Goal: Task Accomplishment & Management: Manage account settings

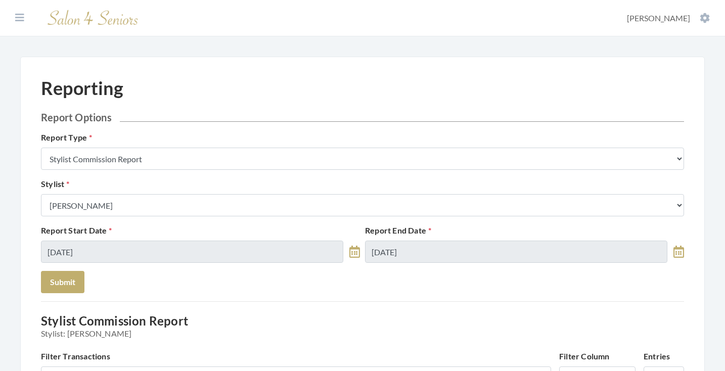
scroll to position [414, 0]
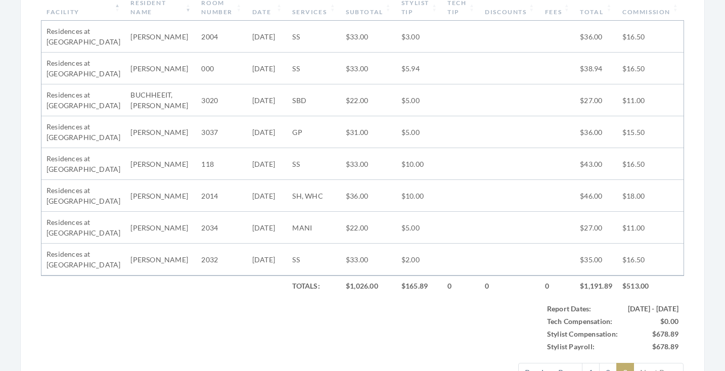
click at [565, 268] on td at bounding box center [557, 260] width 35 height 32
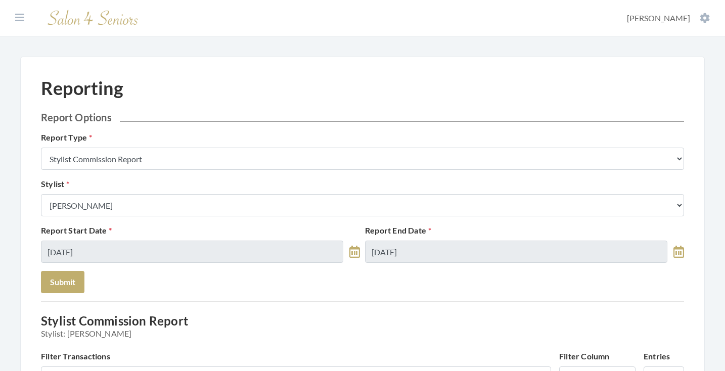
scroll to position [0, 0]
click at [18, 21] on icon at bounding box center [19, 18] width 9 height 10
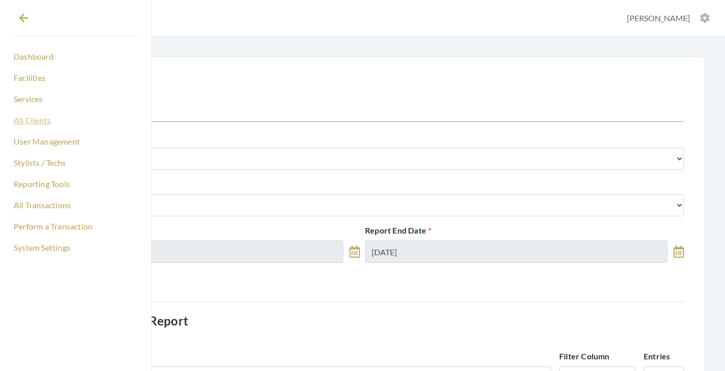
click at [27, 123] on link "All Clients" at bounding box center [75, 120] width 127 height 17
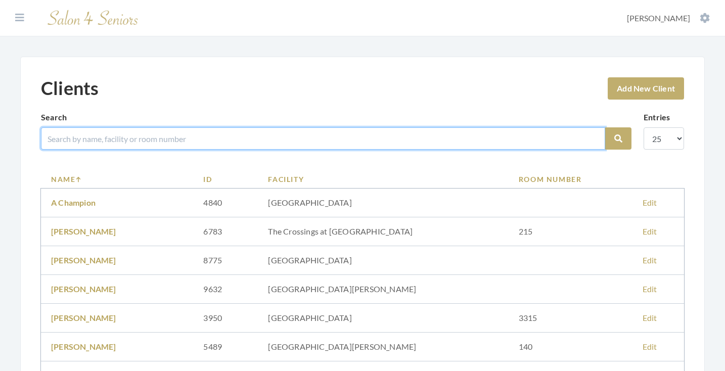
click at [157, 148] on input "search" at bounding box center [323, 138] width 564 height 22
type input "[PERSON_NAME]"
click at [618, 139] on button "Search" at bounding box center [618, 138] width 26 height 22
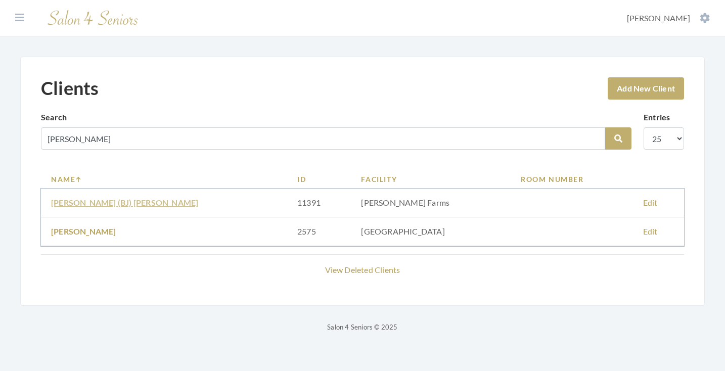
click at [109, 202] on link "Betty (BJ) Tilghman" at bounding box center [124, 203] width 147 height 10
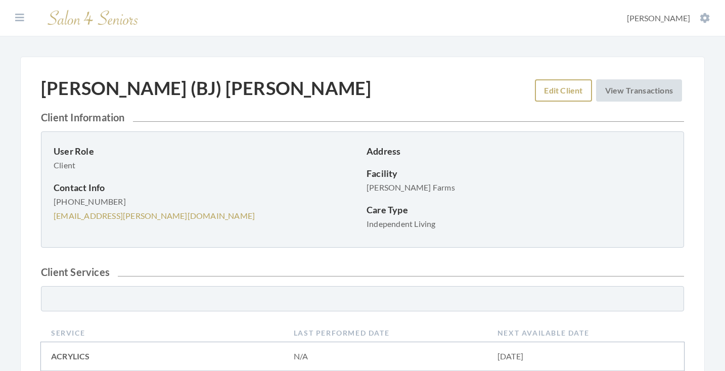
click at [551, 90] on link "Edit Client" at bounding box center [563, 90] width 57 height 22
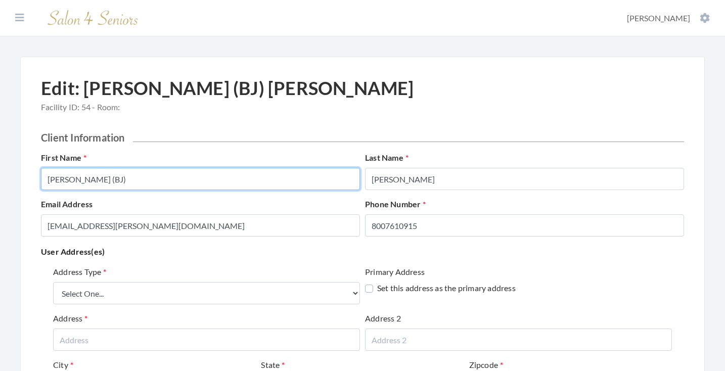
click at [211, 185] on input "Betty (BJ)" at bounding box center [200, 179] width 319 height 22
click at [211, 182] on input "Betty (BJ)" at bounding box center [200, 179] width 319 height 22
click at [130, 177] on input "Betty (BJ)" at bounding box center [200, 179] width 319 height 22
drag, startPoint x: 130, startPoint y: 177, endPoint x: 30, endPoint y: 172, distance: 100.2
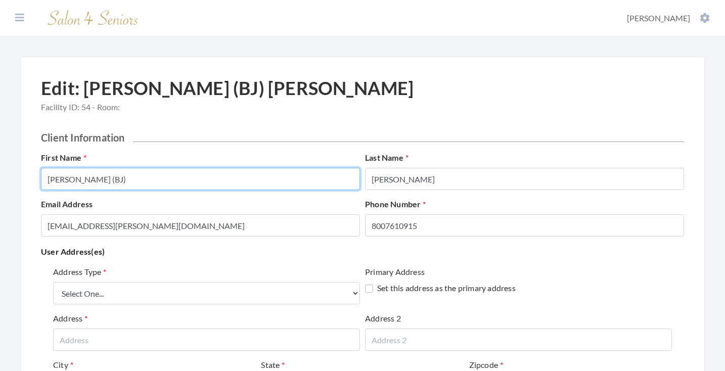
type input "BETTY"
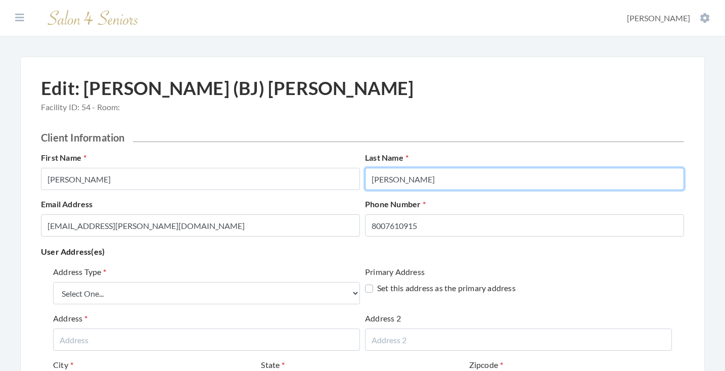
type input "TILGHMAN"
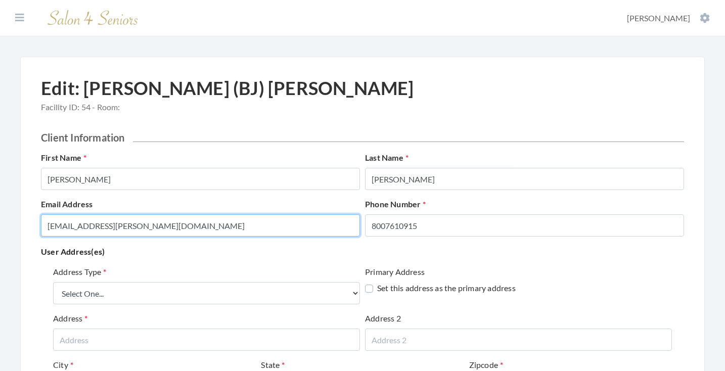
click at [309, 229] on input "BettyBJ.Tilghman.8007610915@salon4seniors.com" at bounding box center [200, 225] width 319 height 22
type input "U"
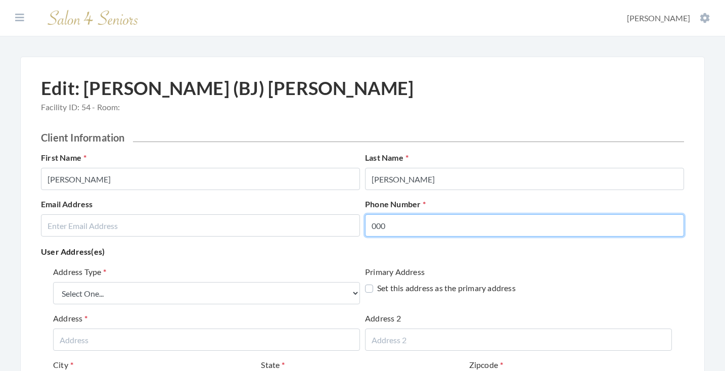
type input "000"
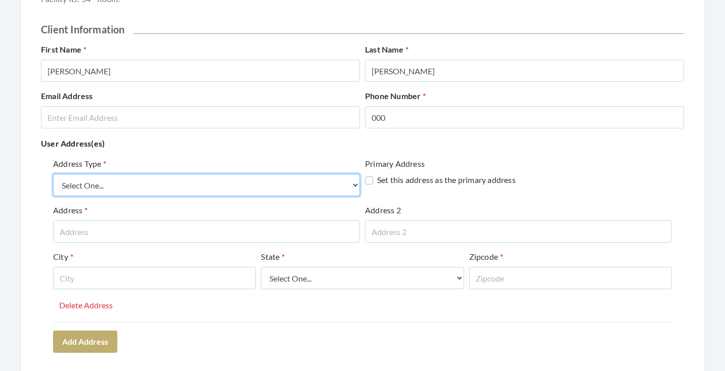
scroll to position [111, 0]
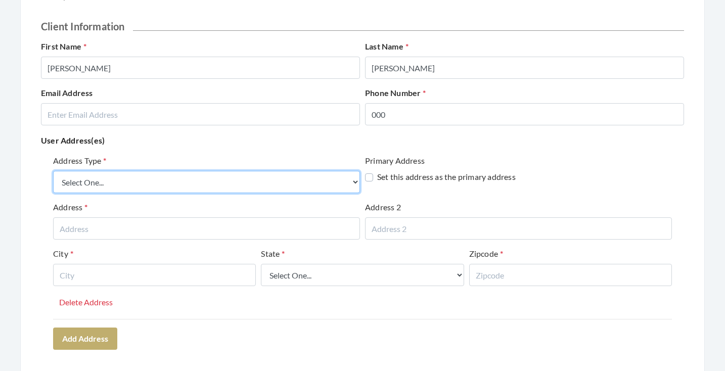
select select "billing"
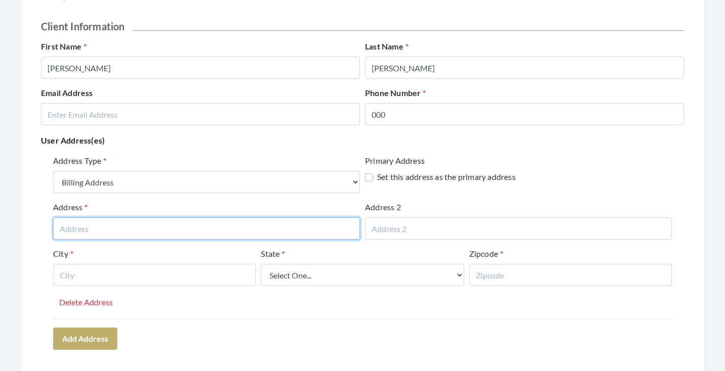
paste input "4670 Bellewood Drive SE"
type input "4670 Bellewood Drive SE"
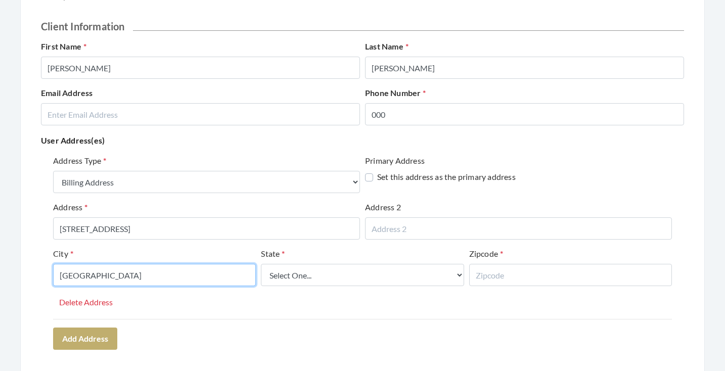
type input "HUNTSVILLE"
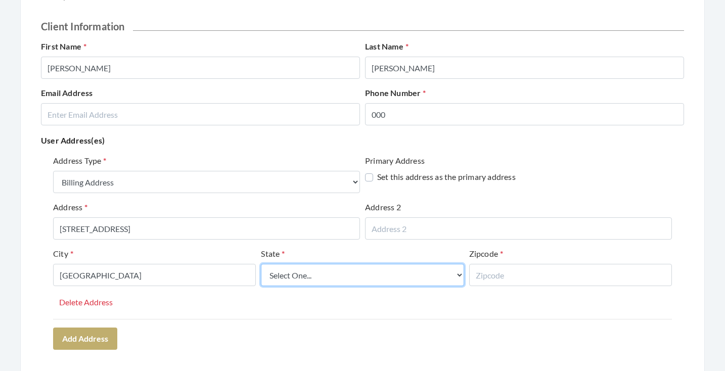
select select "al"
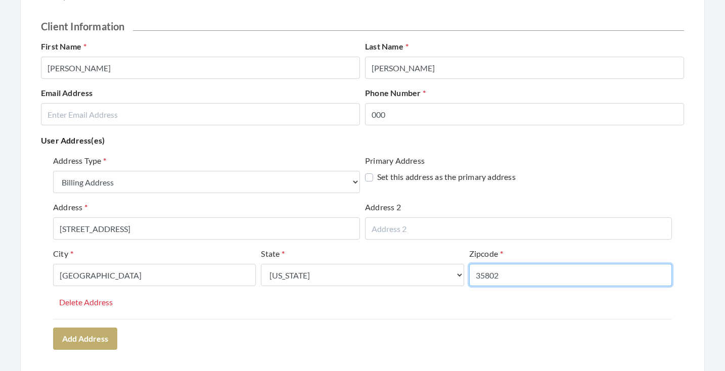
type input "35802"
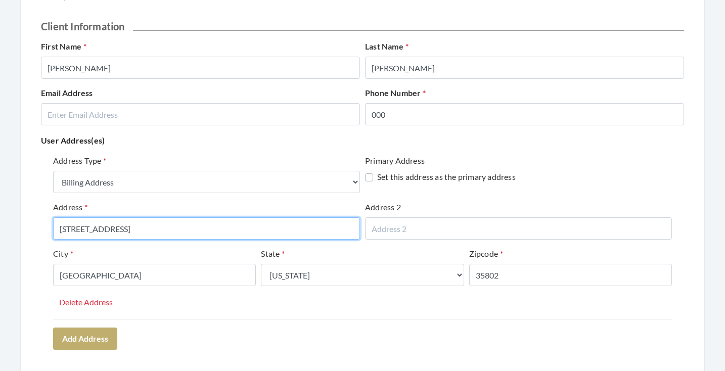
drag, startPoint x: 158, startPoint y: 227, endPoint x: 81, endPoint y: 231, distance: 76.4
click at [81, 231] on input "4670 Bellewood Drive SE" at bounding box center [206, 228] width 307 height 22
type input "[STREET_ADDRESS]"
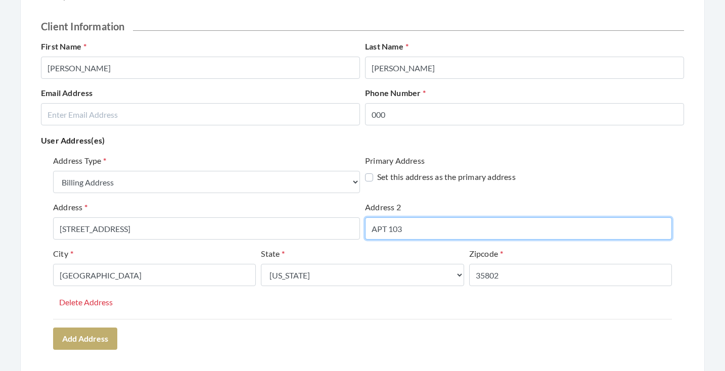
type input "APT 103"
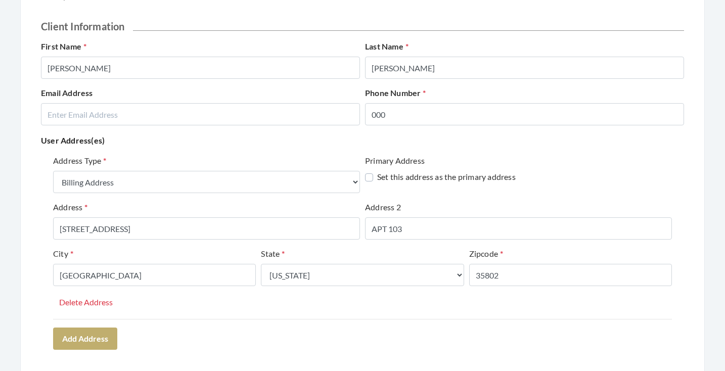
click at [199, 322] on div "Address Type Select One... Office Address Home Address Billing Address Primary …" at bounding box center [362, 252] width 643 height 203
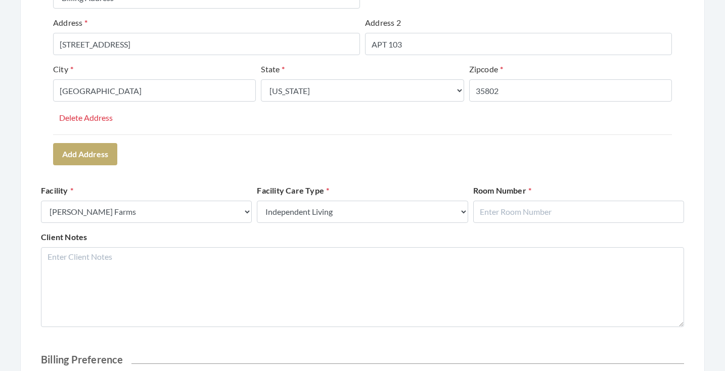
scroll to position [296, 0]
click at [518, 210] on input "text" at bounding box center [578, 211] width 211 height 22
type input "103"
click at [542, 167] on div "Address Type Select One... Office Address Home Address Billing Address Primary …" at bounding box center [362, 67] width 643 height 203
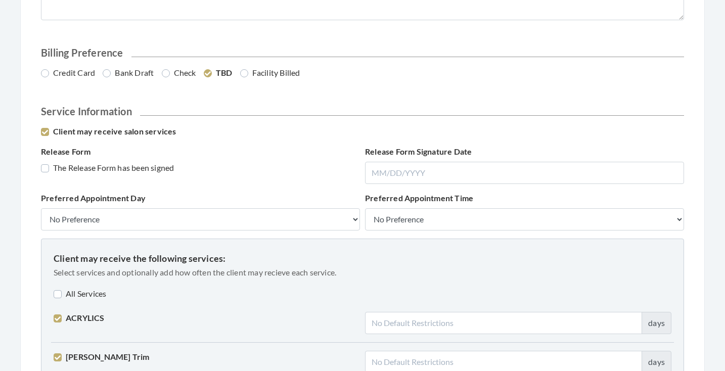
scroll to position [628, 0]
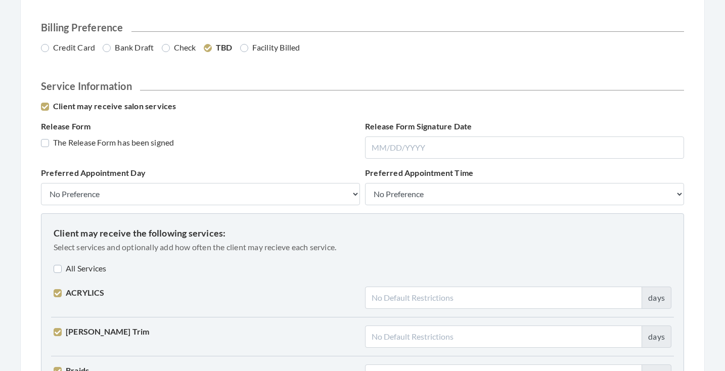
click at [75, 50] on label "Credit Card" at bounding box center [68, 47] width 54 height 12
radio input "true"
click at [83, 142] on label "The Release Form has been signed" at bounding box center [107, 143] width 133 height 12
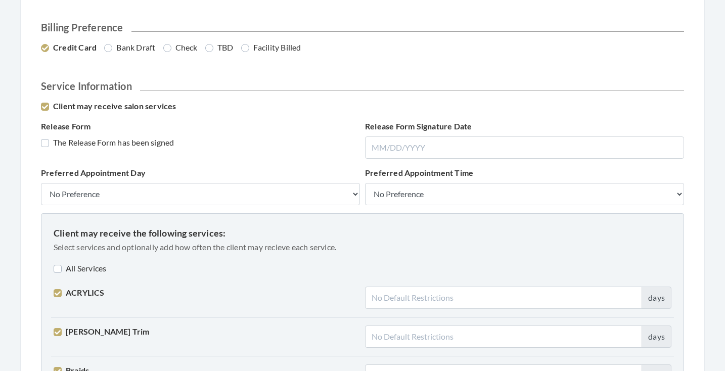
checkbox input "true"
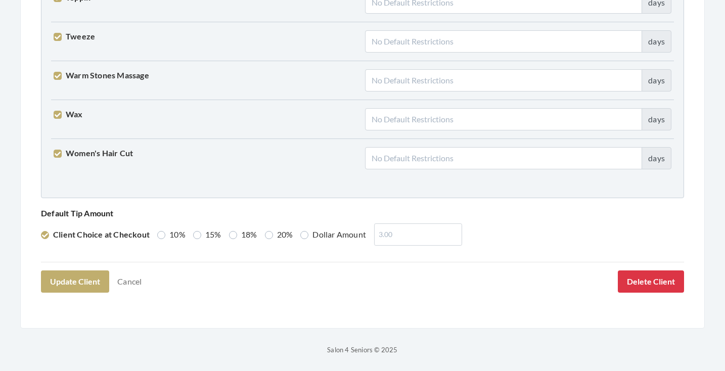
scroll to position [2597, 0]
click at [207, 236] on label "15%" at bounding box center [207, 235] width 28 height 12
radio input "true"
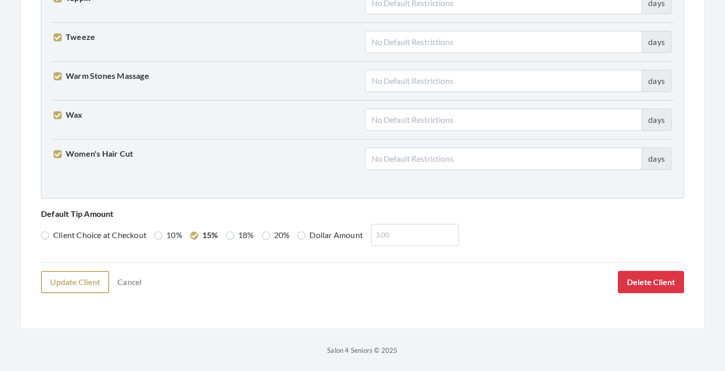
click at [94, 285] on button "Update Client" at bounding box center [75, 282] width 68 height 22
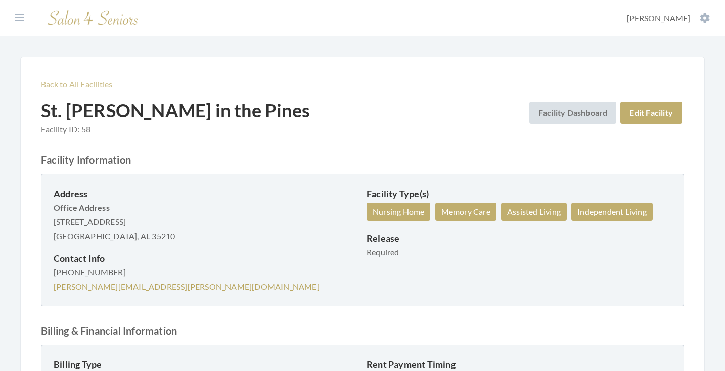
click at [106, 83] on link "Back to All Facilities" at bounding box center [76, 84] width 71 height 10
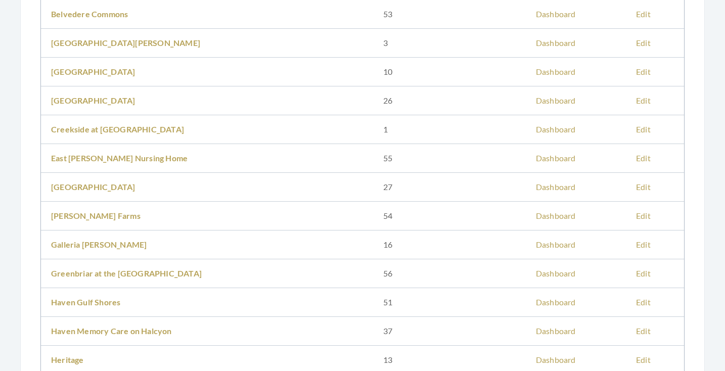
scroll to position [292, 0]
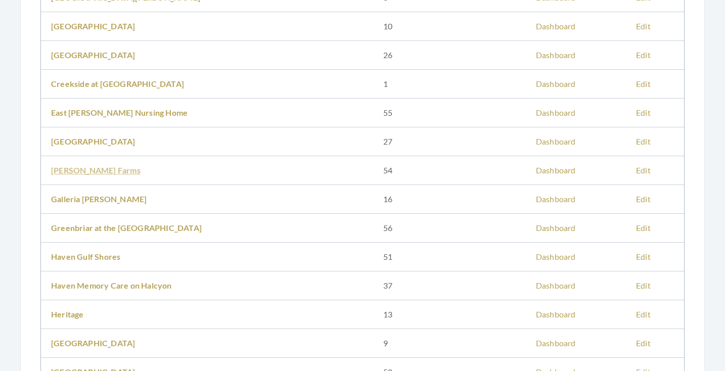
click at [84, 169] on link "[PERSON_NAME] Farms" at bounding box center [95, 170] width 89 height 10
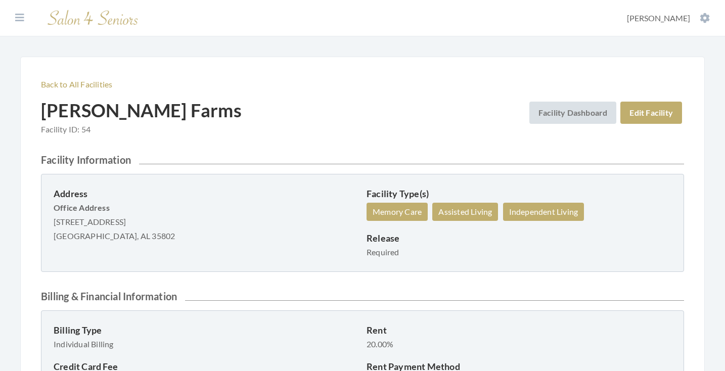
drag, startPoint x: 53, startPoint y: 221, endPoint x: 165, endPoint y: 225, distance: 112.3
click at [165, 225] on div "Address Office Address [STREET_ADDRESS] [GEOGRAPHIC_DATA], AL 35802 Facility Ty…" at bounding box center [362, 223] width 643 height 98
copy p "[STREET_ADDRESS]"
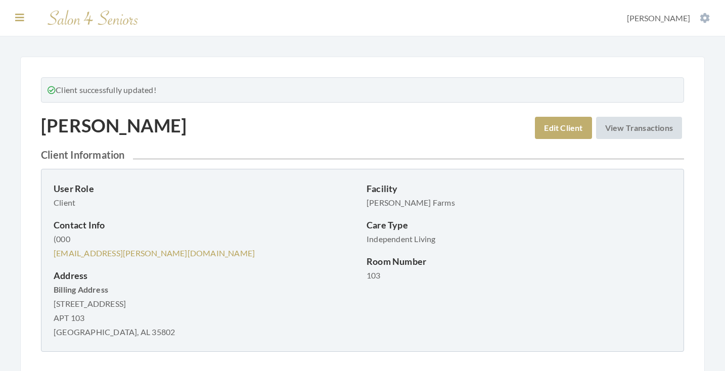
click at [17, 18] on icon at bounding box center [19, 18] width 9 height 10
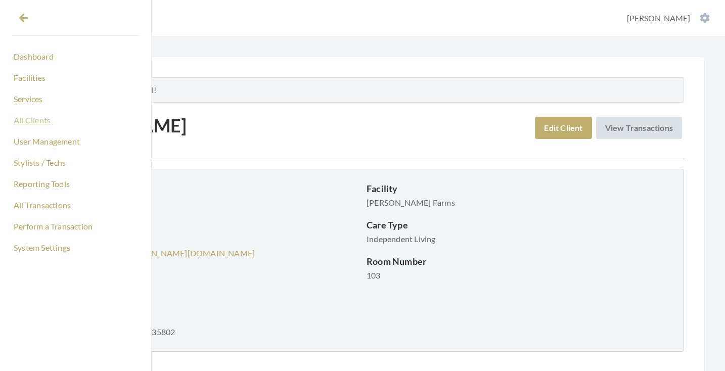
click at [37, 121] on link "All Clients" at bounding box center [75, 120] width 127 height 17
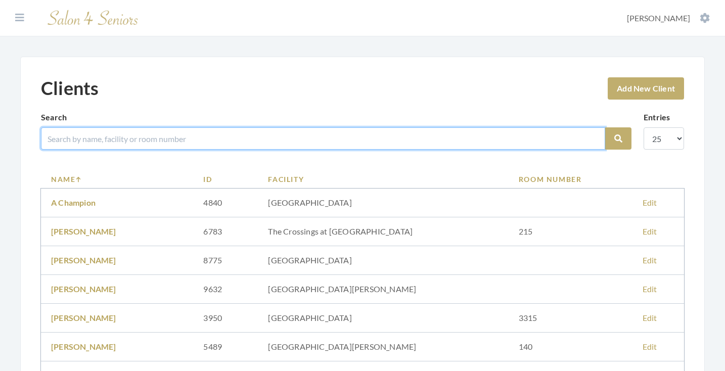
click at [78, 130] on input "search" at bounding box center [323, 138] width 564 height 22
type input "[PERSON_NAME]"
click at [618, 139] on button "Search" at bounding box center [618, 138] width 26 height 22
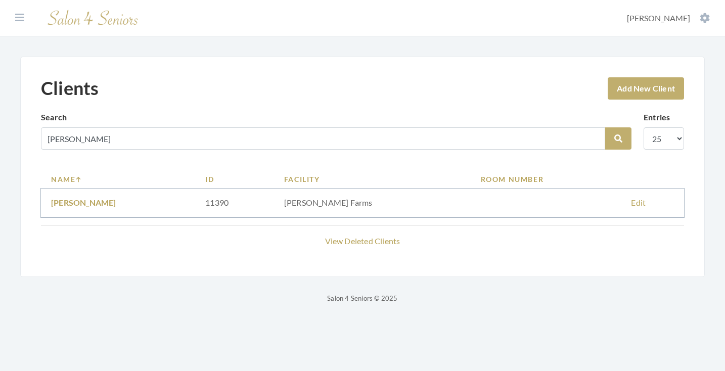
click at [85, 202] on link "Lois VanDyke" at bounding box center [83, 203] width 65 height 10
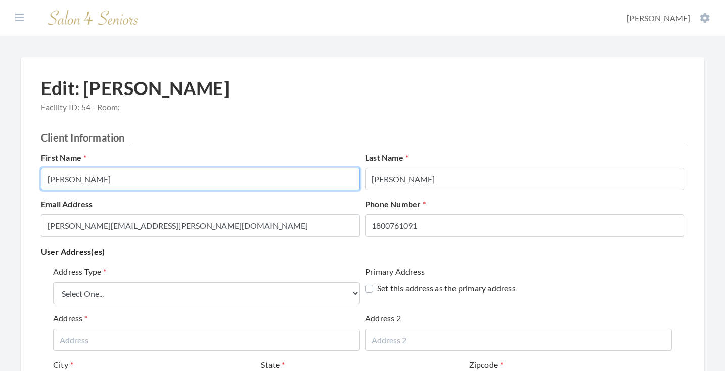
click at [159, 182] on input "[PERSON_NAME]" at bounding box center [200, 179] width 319 height 22
type input "[PERSON_NAME]"
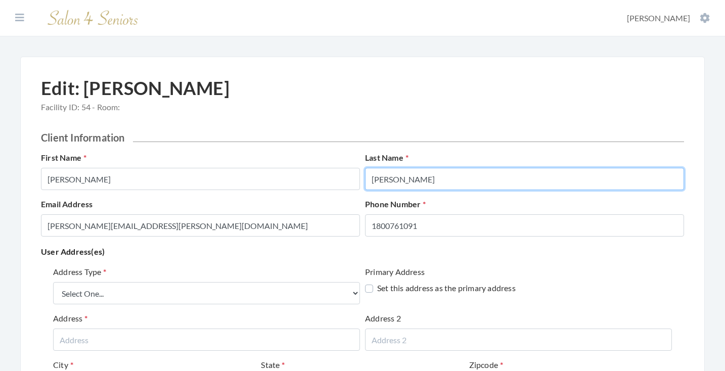
type input "[PERSON_NAME]"
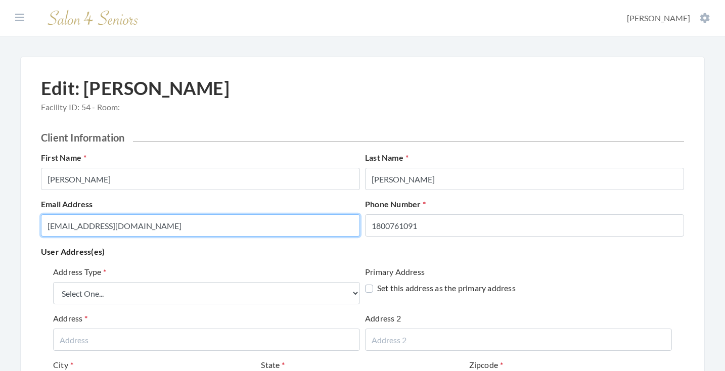
type input "[EMAIL_ADDRESS][DOMAIN_NAME]"
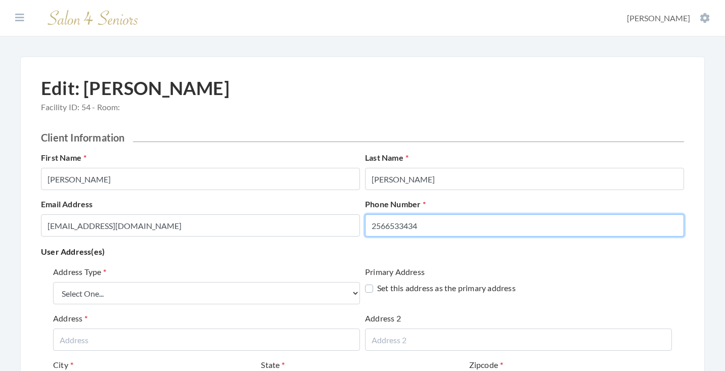
type input "2566533434"
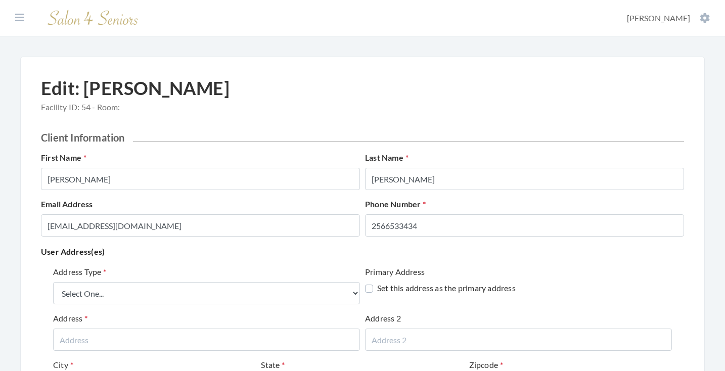
click at [223, 253] on p "User Address(es)" at bounding box center [362, 252] width 643 height 14
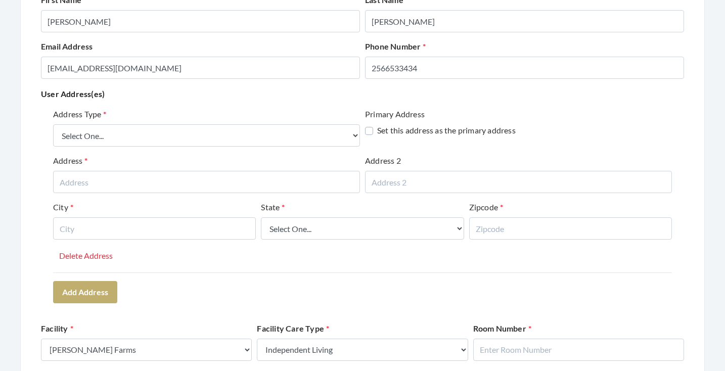
scroll to position [165, 0]
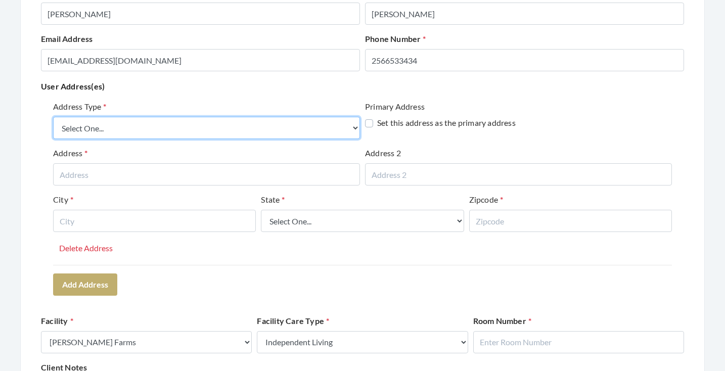
select select "billing"
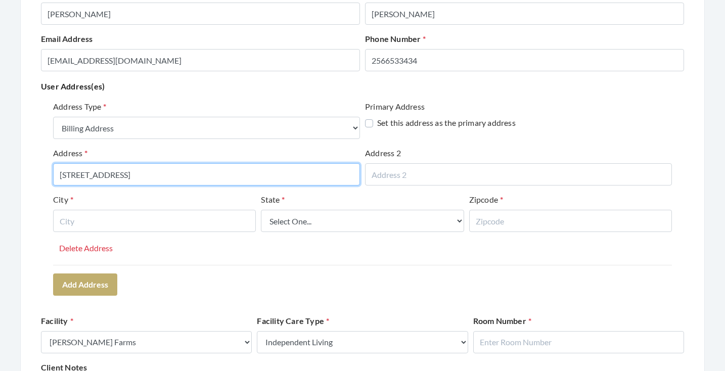
type input "[STREET_ADDRESS]"
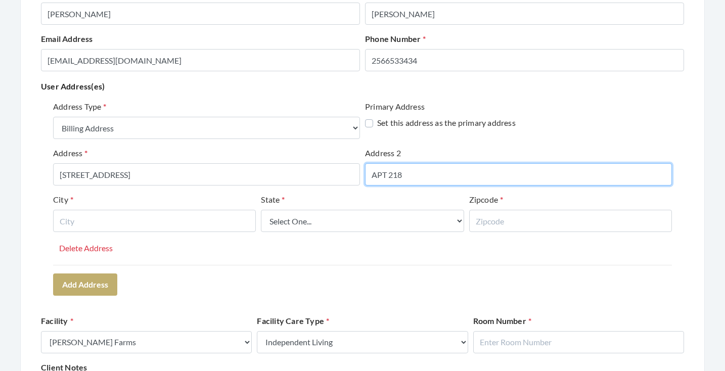
type input "APT 218"
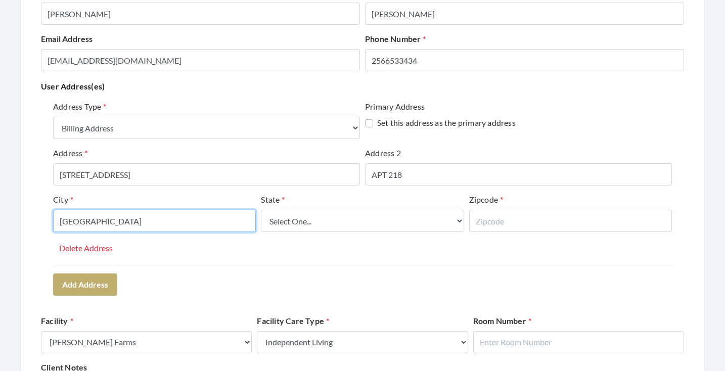
type input "HUNTSVILLE"
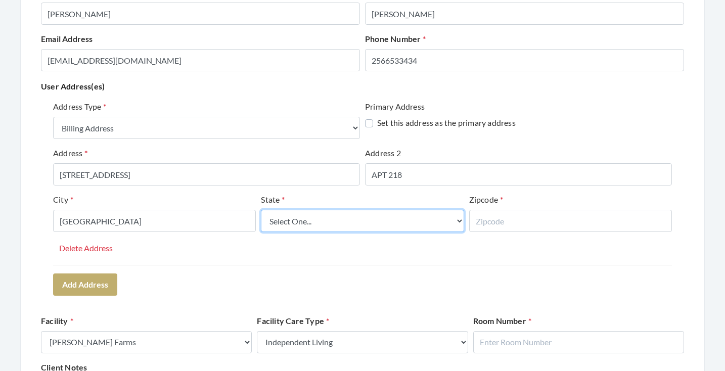
select select "al"
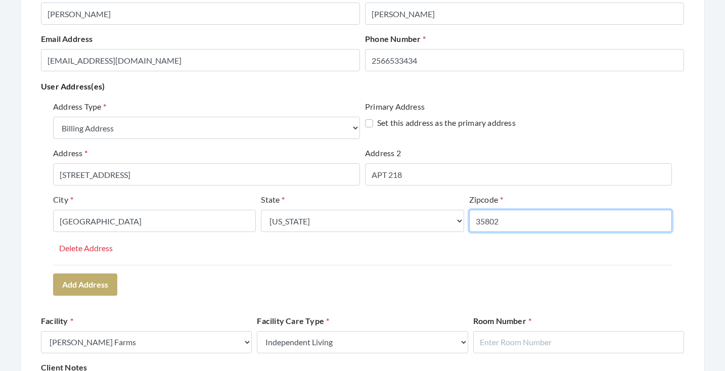
type input "35802"
click at [440, 270] on div "Address Type Select One... Office Address Home Address Billing Address Primary …" at bounding box center [362, 198] width 643 height 203
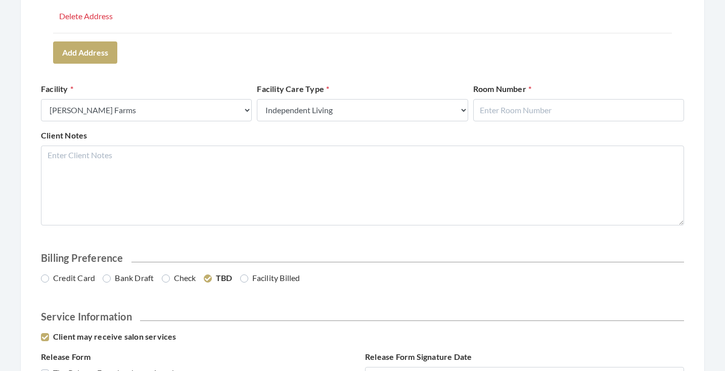
scroll to position [447, 0]
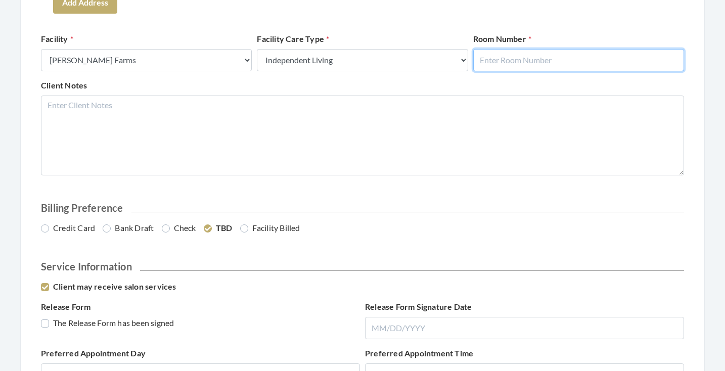
click at [521, 64] on input "text" at bounding box center [578, 60] width 211 height 22
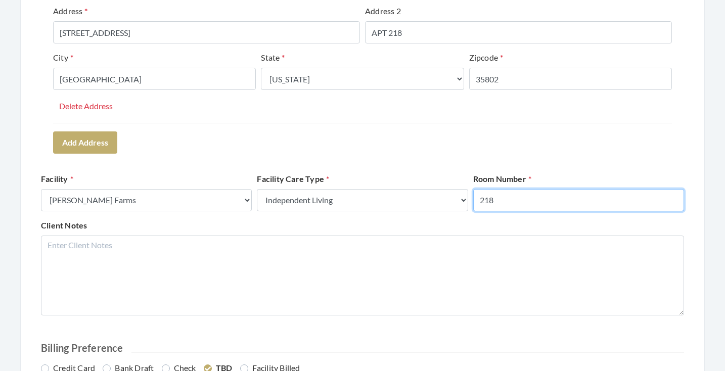
scroll to position [314, 1]
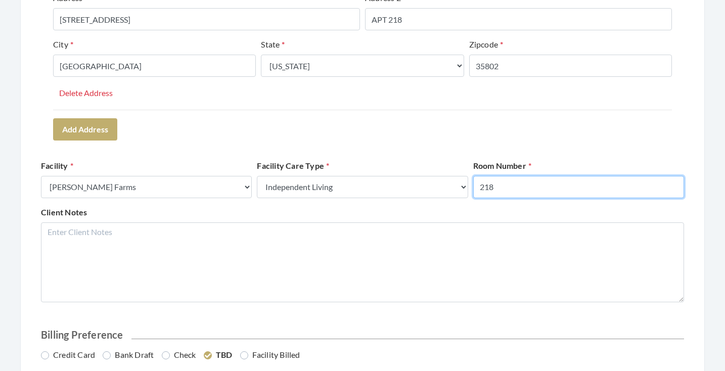
type input "218"
click at [525, 133] on div "Address Type Select One... Office Address Home Address Billing Address Primary …" at bounding box center [362, 42] width 643 height 203
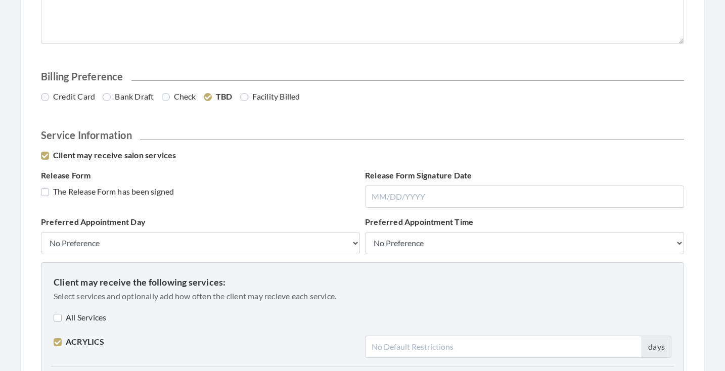
scroll to position [609, 0]
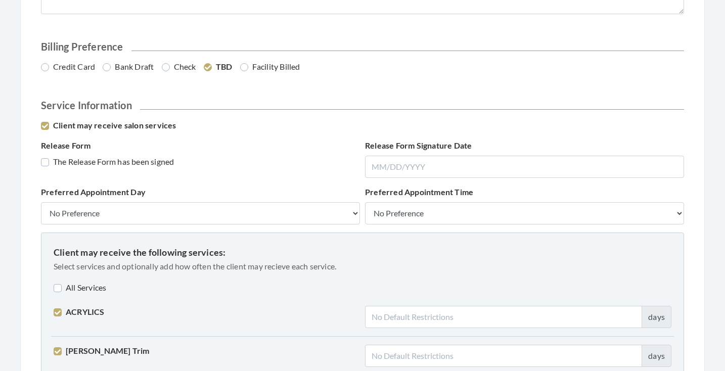
click at [112, 161] on label "The Release Form has been signed" at bounding box center [107, 162] width 133 height 12
checkbox input "true"
click at [133, 65] on label "Bank Draft" at bounding box center [128, 67] width 51 height 12
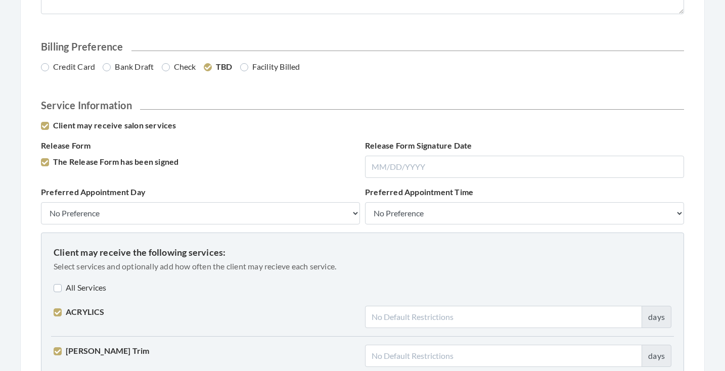
radio input "true"
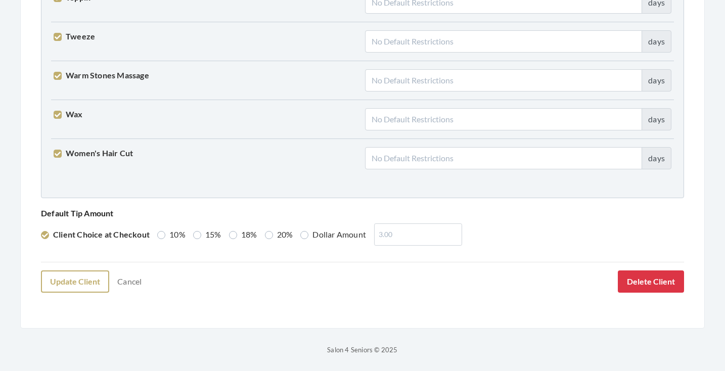
scroll to position [2597, 0]
click at [81, 284] on button "Update Client" at bounding box center [75, 282] width 68 height 22
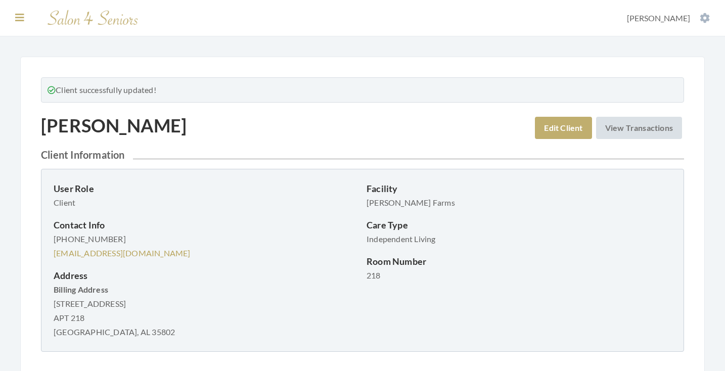
click at [17, 16] on icon at bounding box center [19, 18] width 9 height 10
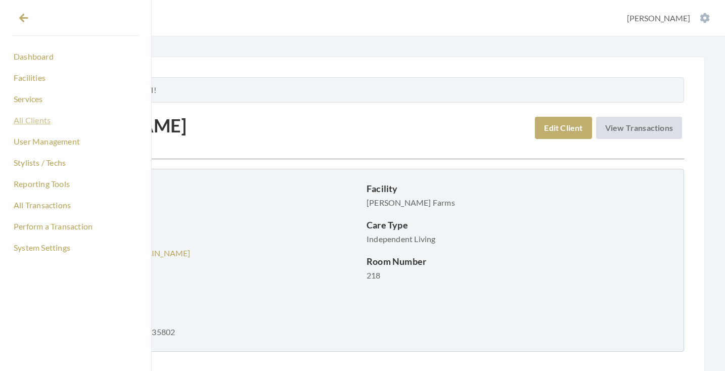
click at [41, 118] on link "All Clients" at bounding box center [75, 120] width 127 height 17
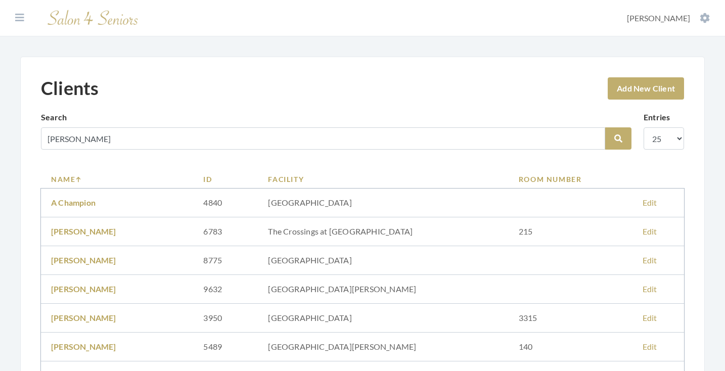
type input "JULIA"
click at [618, 139] on button "Search" at bounding box center [618, 138] width 26 height 22
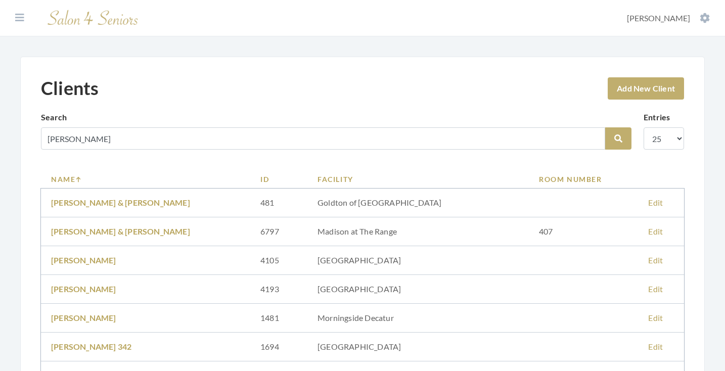
click at [334, 189] on td "Goldton of [GEOGRAPHIC_DATA]" at bounding box center [417, 203] width 221 height 29
click at [332, 184] on link "Facility" at bounding box center [418, 179] width 201 height 11
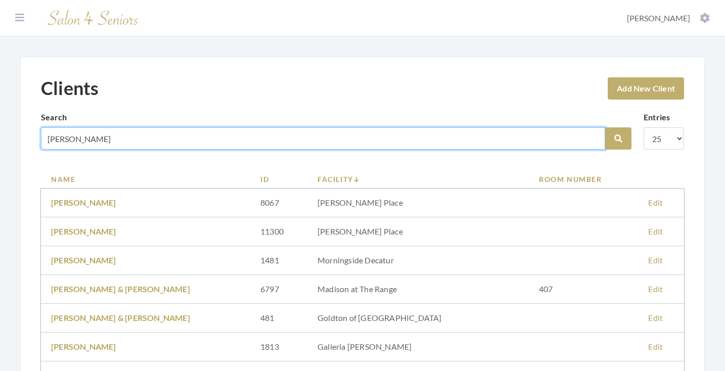
click at [594, 137] on input "[PERSON_NAME]" at bounding box center [323, 138] width 564 height 22
type input "JONES"
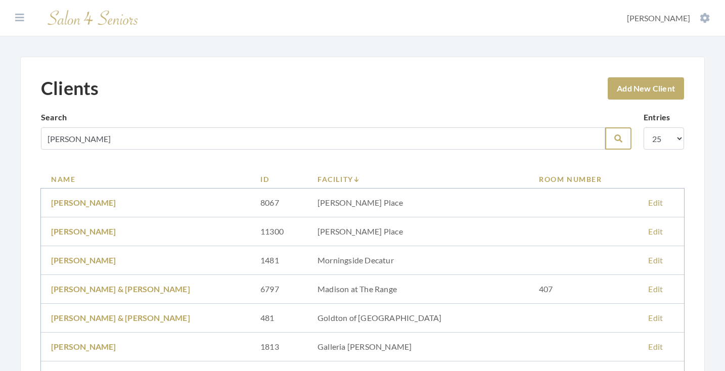
click at [622, 141] on icon "submit" at bounding box center [618, 138] width 8 height 8
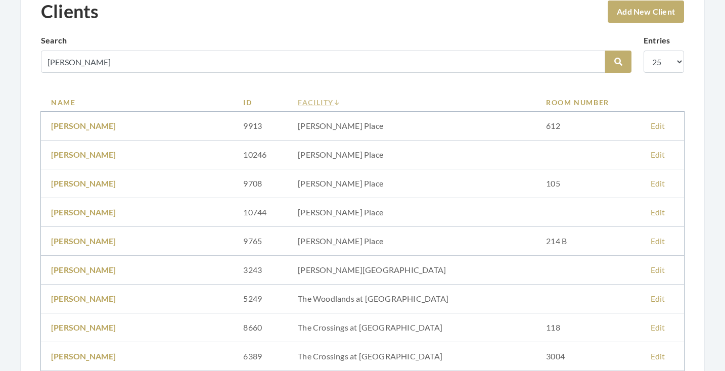
scroll to position [100, 0]
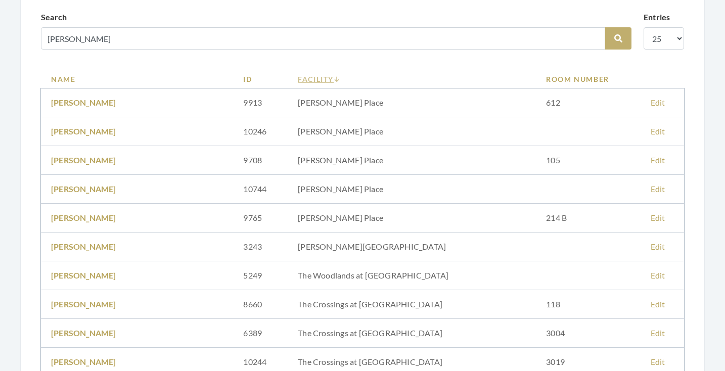
click at [331, 79] on link "Facility" at bounding box center [412, 79] width 228 height 11
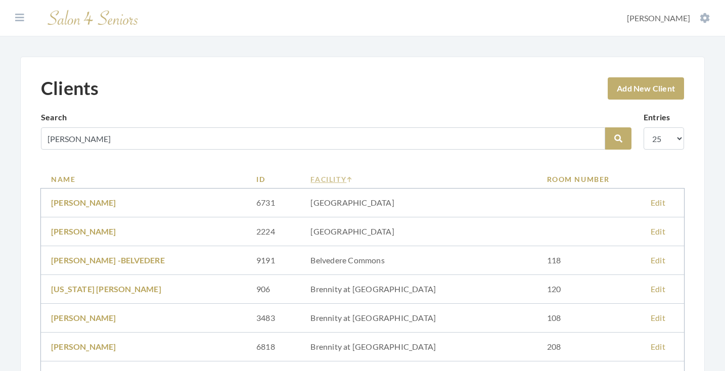
click at [337, 174] on link "Facility" at bounding box center [418, 179] width 216 height 11
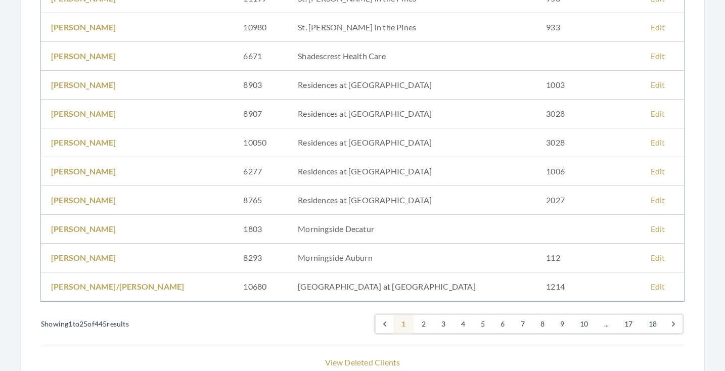
scroll to position [607, 0]
click at [99, 87] on link "[PERSON_NAME]" at bounding box center [83, 86] width 65 height 10
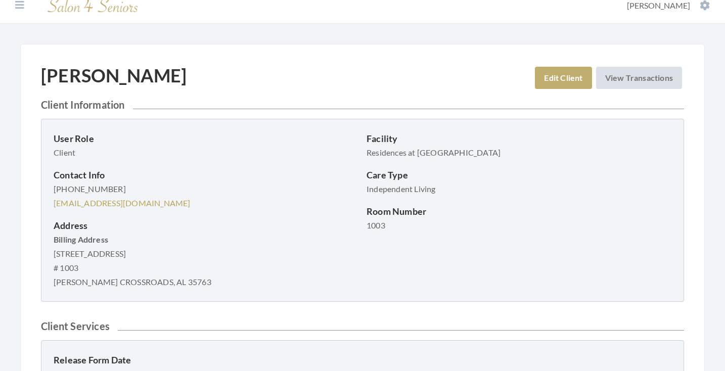
scroll to position [18, 0]
